Goal: Task Accomplishment & Management: Use online tool/utility

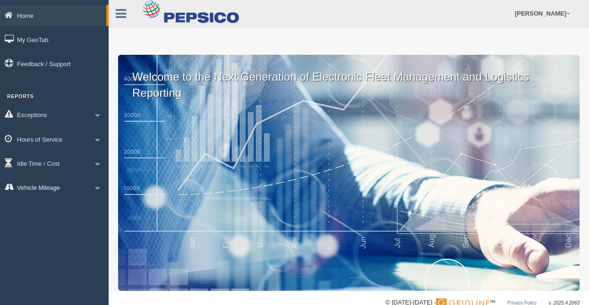
click at [97, 187] on span at bounding box center [98, 187] width 12 height 5
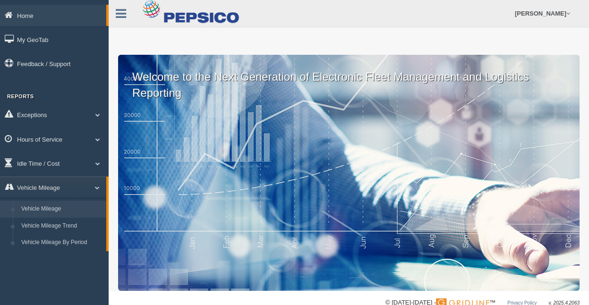
click at [40, 210] on link "Vehicle Mileage" at bounding box center [61, 209] width 89 height 17
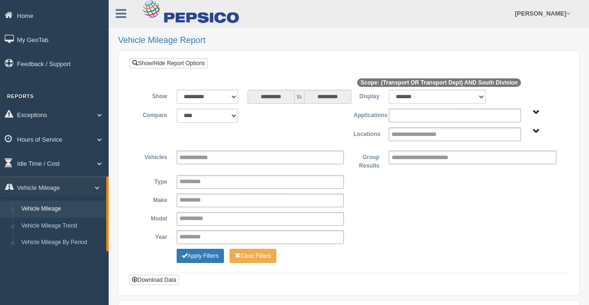
click at [510, 115] on ul at bounding box center [455, 116] width 132 height 14
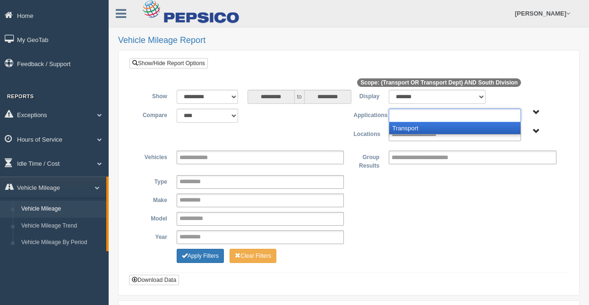
click at [496, 123] on li "Transport" at bounding box center [454, 128] width 131 height 12
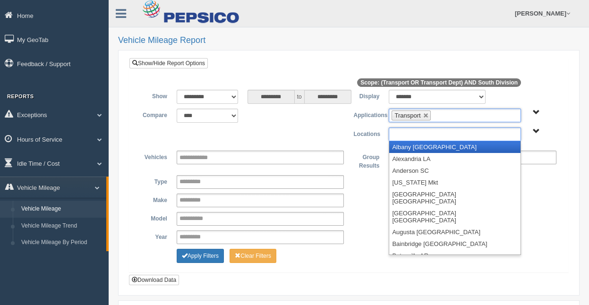
click at [486, 133] on ul at bounding box center [455, 135] width 132 height 14
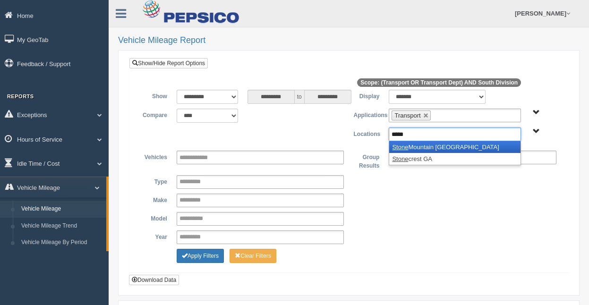
type input "*****"
click at [457, 144] on li "Stone Mountain GA" at bounding box center [454, 147] width 131 height 12
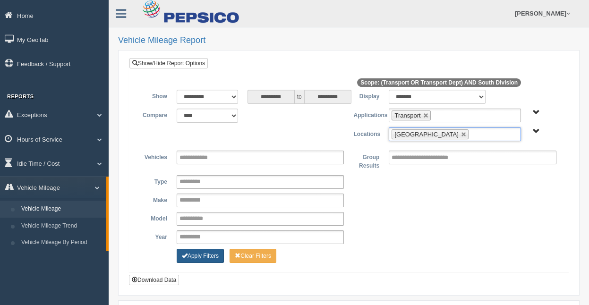
click at [198, 252] on button "Apply Filters" at bounding box center [200, 256] width 47 height 14
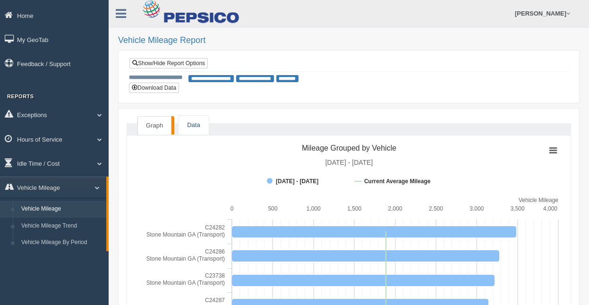
click at [187, 123] on link "Data" at bounding box center [194, 125] width 30 height 19
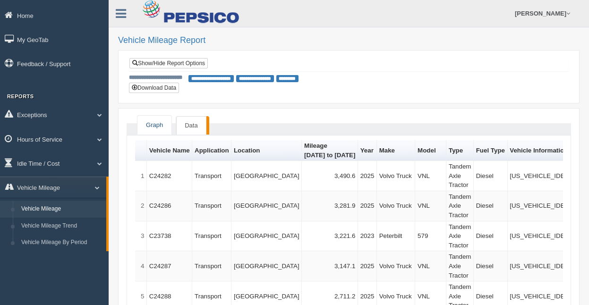
click at [153, 125] on link "Graph" at bounding box center [154, 125] width 34 height 19
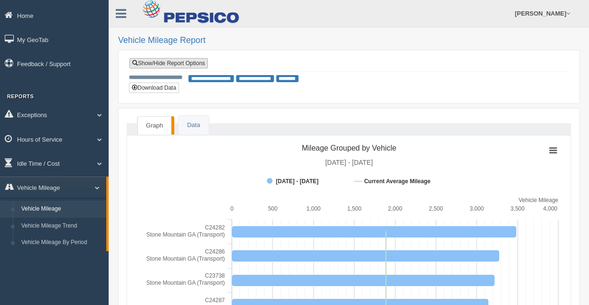
click at [188, 63] on link "Show/Hide Report Options" at bounding box center [168, 63] width 78 height 10
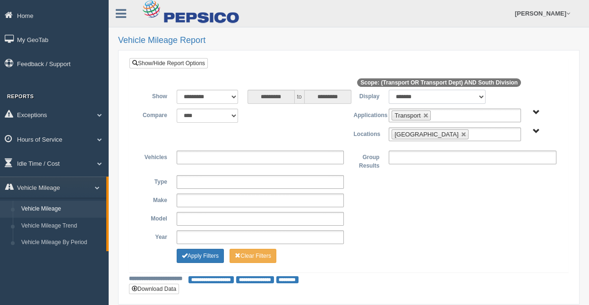
click at [476, 99] on select "******* ******" at bounding box center [437, 97] width 97 height 14
select select "**"
click at [389, 90] on select "******* ******" at bounding box center [437, 97] width 97 height 14
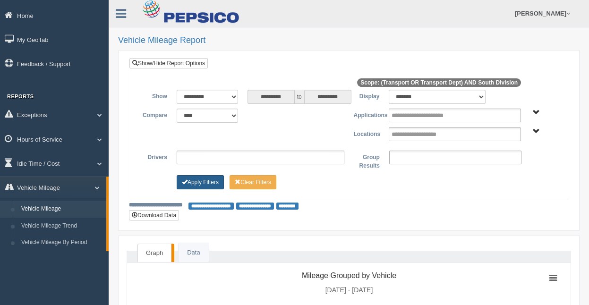
click at [196, 175] on button "Apply Filters" at bounding box center [200, 182] width 47 height 14
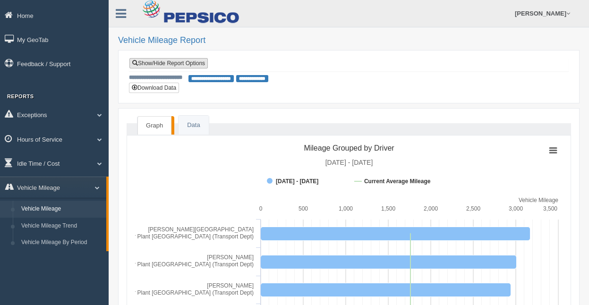
click at [181, 64] on link "Show/Hide Report Options" at bounding box center [168, 63] width 78 height 10
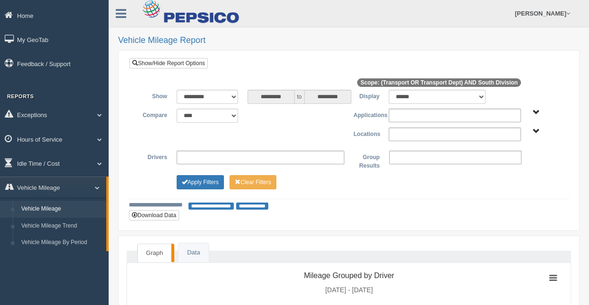
click at [464, 133] on ul at bounding box center [455, 135] width 132 height 14
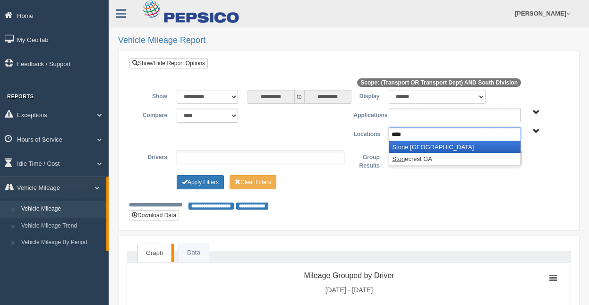
type input "****"
click at [434, 147] on li "Ston e Mountain GA" at bounding box center [454, 147] width 131 height 12
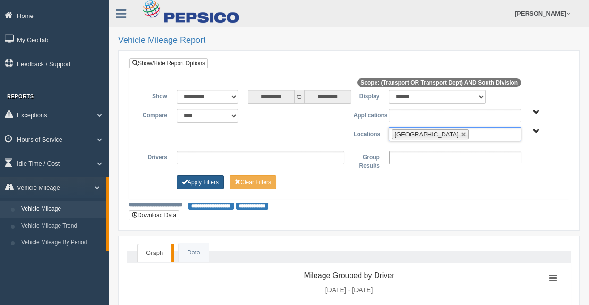
click at [177, 177] on button "Apply Filters" at bounding box center [200, 182] width 47 height 14
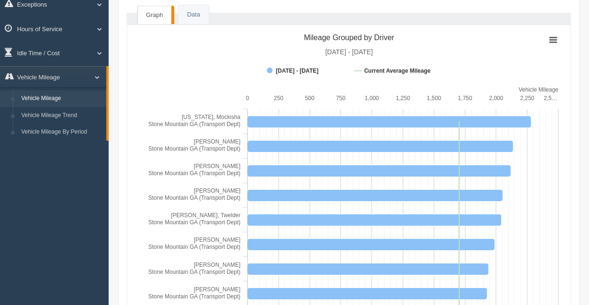
scroll to position [45, 0]
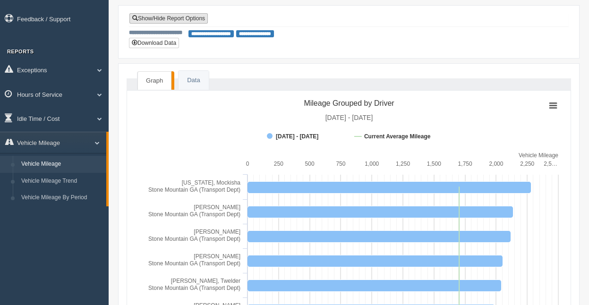
click at [182, 17] on link "Show/Hide Report Options" at bounding box center [168, 18] width 78 height 10
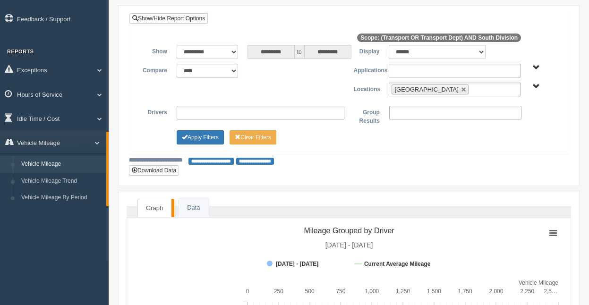
click at [460, 75] on ul at bounding box center [455, 71] width 132 height 14
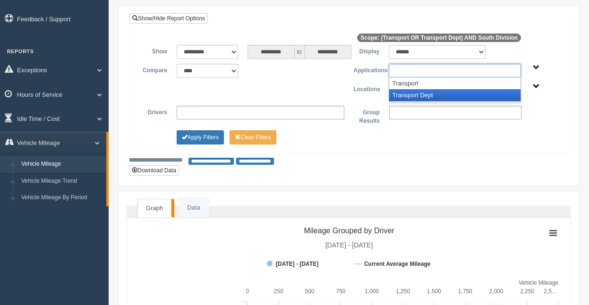
click at [440, 96] on li "Transport Dept" at bounding box center [454, 95] width 131 height 12
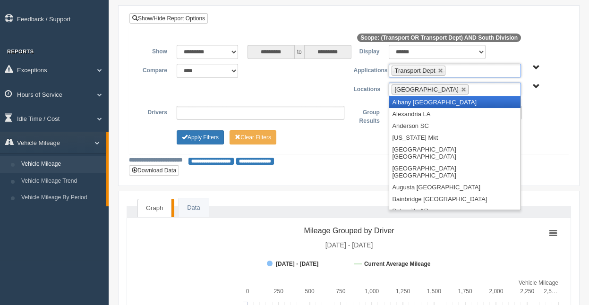
click at [499, 87] on ul "[GEOGRAPHIC_DATA]" at bounding box center [455, 90] width 132 height 14
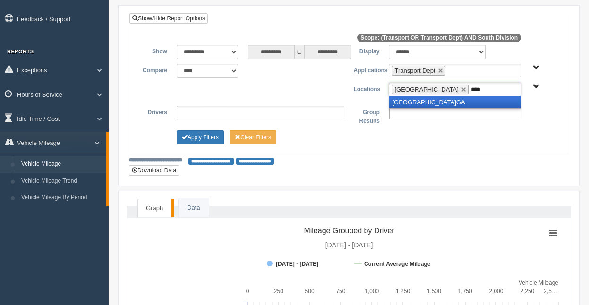
type input "****"
click at [433, 97] on li "[GEOGRAPHIC_DATA] [GEOGRAPHIC_DATA]" at bounding box center [454, 102] width 131 height 12
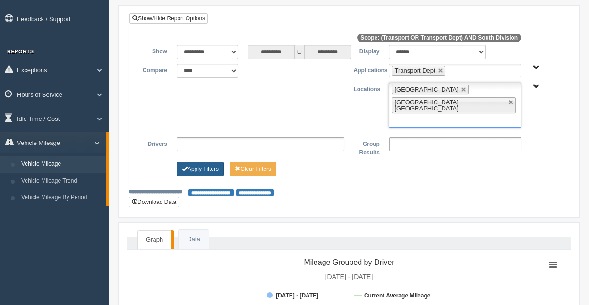
click at [208, 162] on button "Apply Filters" at bounding box center [200, 169] width 47 height 14
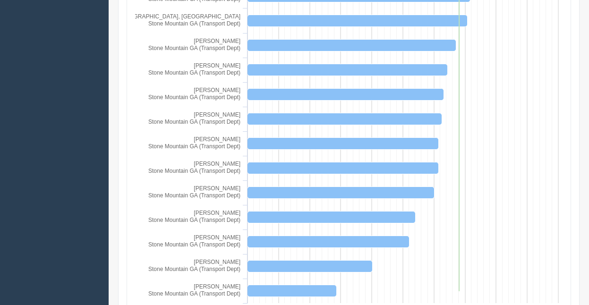
scroll to position [548, 0]
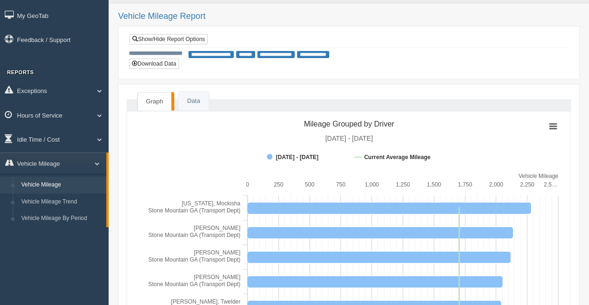
scroll to position [25, 0]
click at [197, 92] on link "Data" at bounding box center [194, 100] width 30 height 19
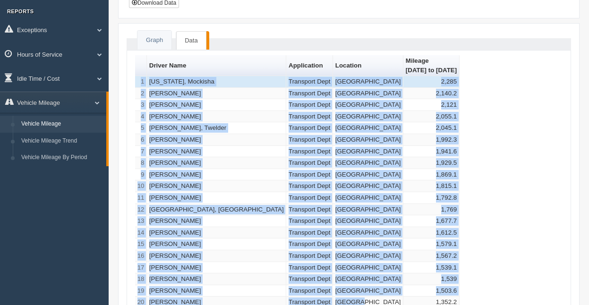
scroll to position [170, 0]
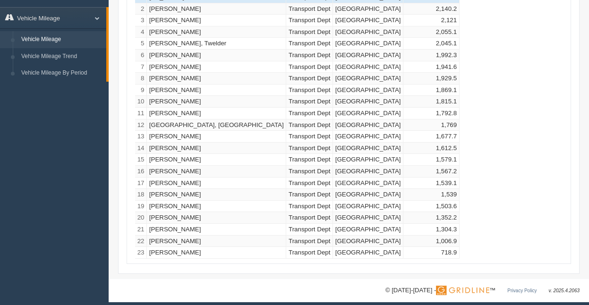
drag, startPoint x: 141, startPoint y: 141, endPoint x: 400, endPoint y: 252, distance: 282.5
click at [400, 252] on div "Driver Name Application Location Mileage 08/10/2025 to 08/16/2025 1 Washington,…" at bounding box center [348, 115] width 427 height 288
copy thead "Driver Name Application Location Mileage [DATE] to [DATE]"
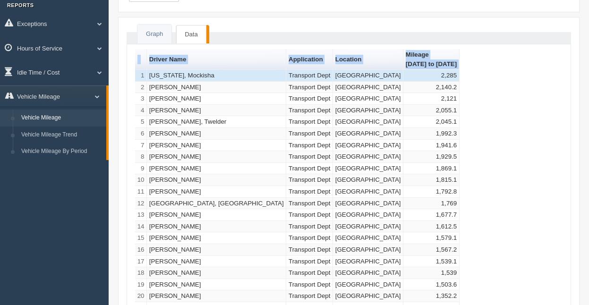
scroll to position [0, 0]
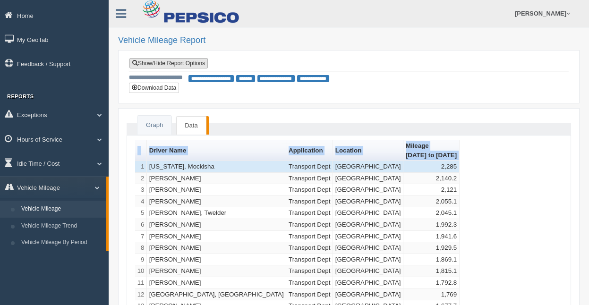
click at [182, 63] on link "Show/Hide Report Options" at bounding box center [168, 63] width 78 height 10
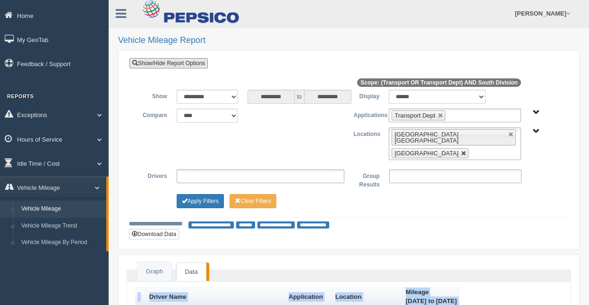
click at [467, 151] on link at bounding box center [464, 154] width 6 height 6
click at [508, 136] on link at bounding box center [511, 135] width 6 height 6
type input "**********"
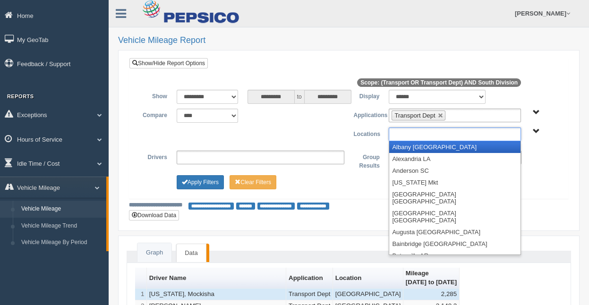
drag, startPoint x: 424, startPoint y: 136, endPoint x: 428, endPoint y: 128, distance: 9.5
click at [428, 128] on input "text" at bounding box center [424, 134] width 65 height 12
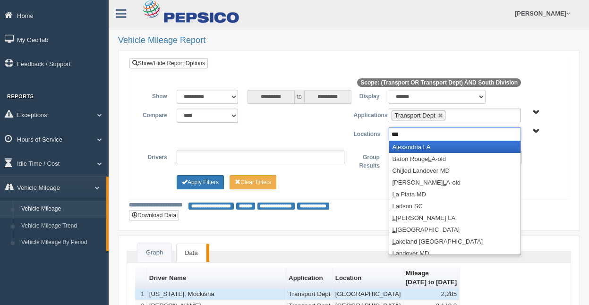
type input "****"
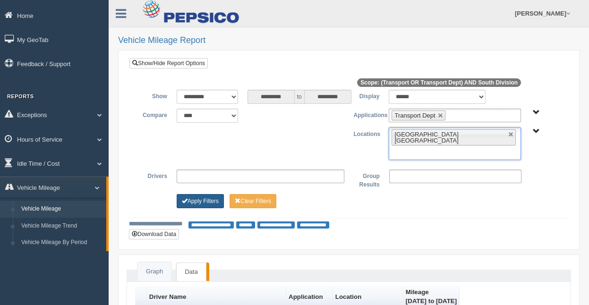
click at [203, 194] on button "Apply Filters" at bounding box center [200, 201] width 47 height 14
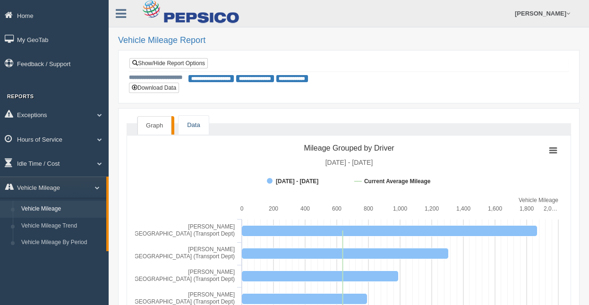
click at [196, 123] on link "Data" at bounding box center [194, 125] width 30 height 19
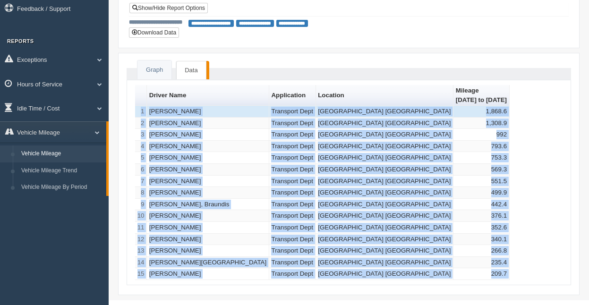
scroll to position [78, 0]
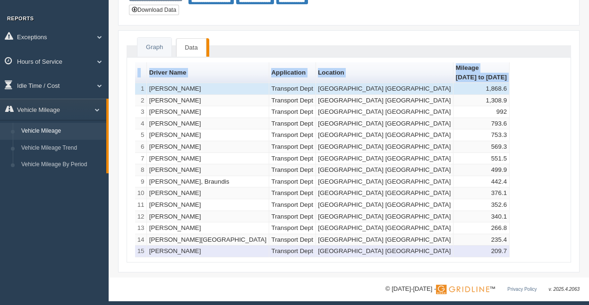
drag, startPoint x: 139, startPoint y: 165, endPoint x: 386, endPoint y: 247, distance: 260.2
click at [386, 247] on div "Driver Name Application Location Mileage [DATE] to [DATE] 1 [PERSON_NAME] Trans…" at bounding box center [348, 159] width 427 height 195
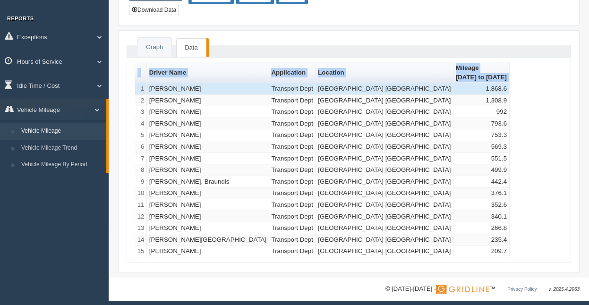
copy thead "Driver Name Application Location Mileage [DATE] to [DATE]"
